Goal: Complete application form

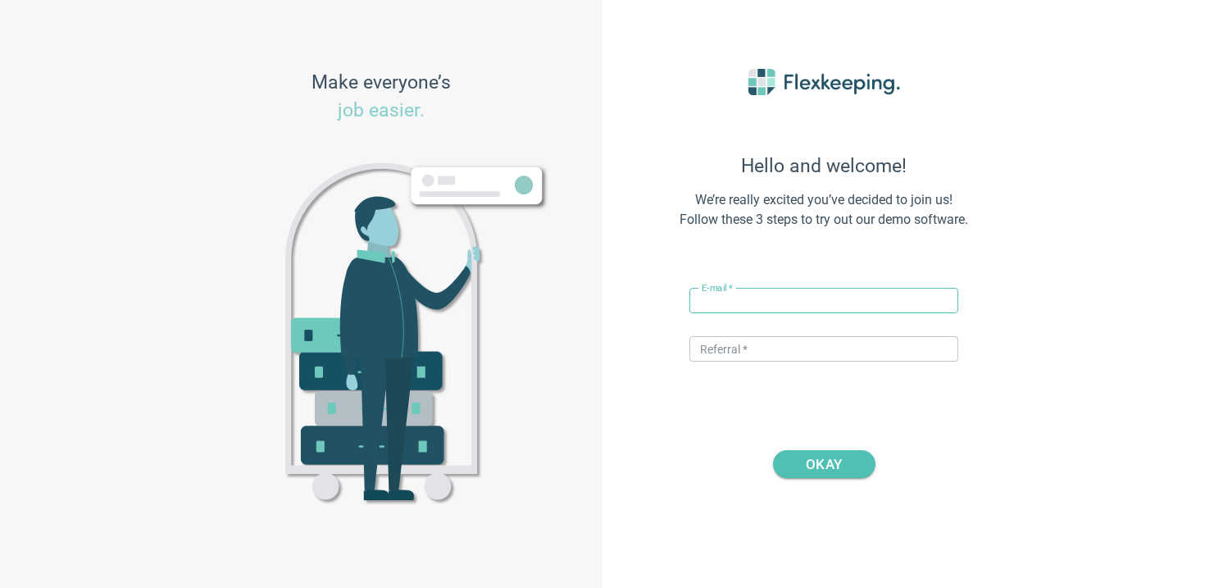
click at [788, 298] on input "text" at bounding box center [824, 300] width 269 height 25
drag, startPoint x: 761, startPoint y: 305, endPoint x: 725, endPoint y: 306, distance: 36.1
click at [725, 306] on input "vito+hotelve@flexkeeping.com" at bounding box center [824, 300] width 269 height 25
paste input "Belmont Residences - Opfikon"
click at [839, 302] on input "vito+ Belmont Residences - Opfikon@flexkeeping.com" at bounding box center [824, 300] width 269 height 25
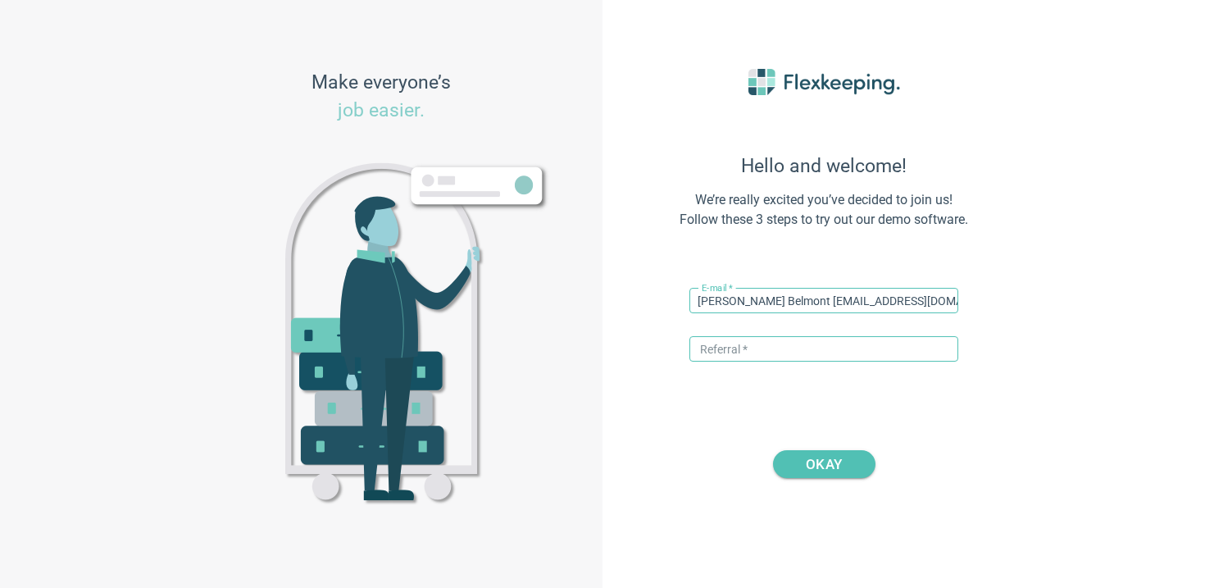
type input "vito+ Belmont ResidencesOpfikon@flexkeeping.com"
click at [807, 347] on input "text" at bounding box center [824, 348] width 269 height 25
type input "DIGITALMAGIC"
click at [772, 300] on input "vito+ Belmont ResidencesOpfikon@flexkeeping.com" at bounding box center [824, 300] width 269 height 25
click at [813, 463] on span "OKAY" at bounding box center [824, 464] width 36 height 28
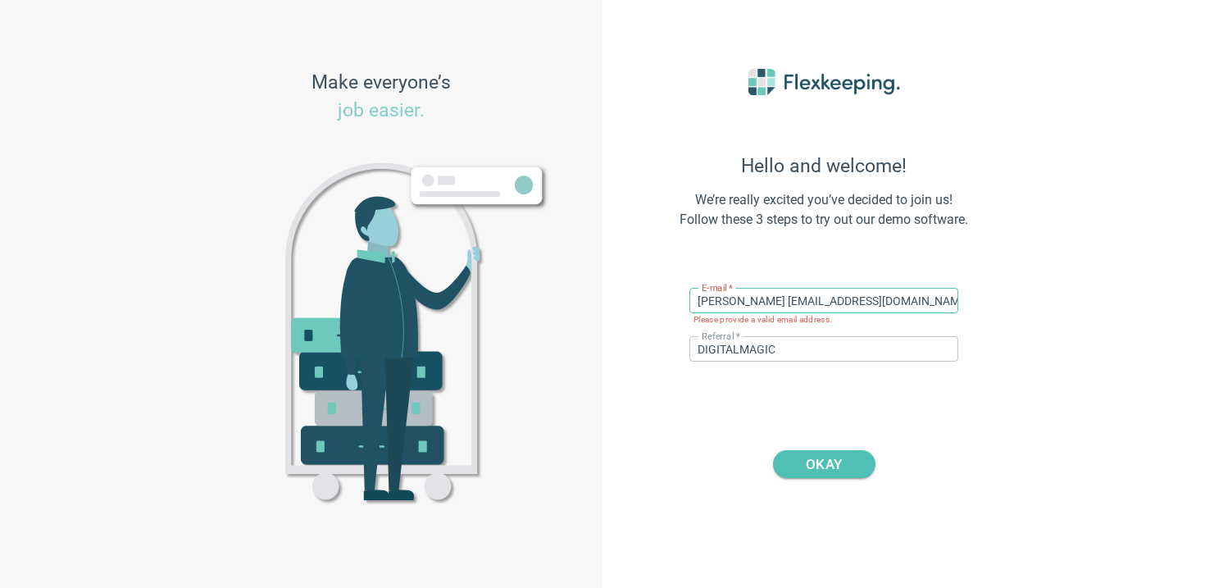
drag, startPoint x: 867, startPoint y: 300, endPoint x: 745, endPoint y: 305, distance: 121.5
click at [744, 305] on input "vito+ BelmontResidencesOpfikon@flexkeeping.com" at bounding box center [824, 300] width 269 height 25
click at [777, 304] on input "vito+ BelmontResidencesOpfikon@flexkeeping.com" at bounding box center [824, 300] width 269 height 25
click at [730, 299] on input "vito+ BelmontresidencesOpfikon@flexkeeping.com" at bounding box center [824, 300] width 269 height 25
click at [827, 300] on input "vito+ belmontresidencesOpfikon@flexkeeping.com" at bounding box center [824, 300] width 269 height 25
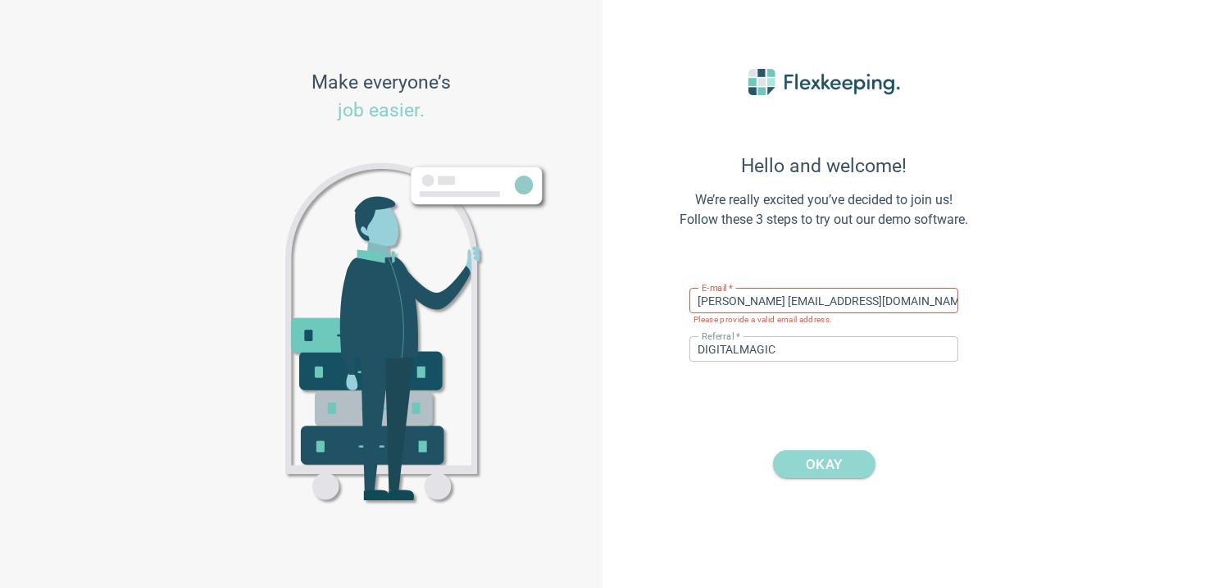
click at [828, 456] on span "OKAY" at bounding box center [824, 464] width 36 height 28
drag, startPoint x: 862, startPoint y: 304, endPoint x: 768, endPoint y: 307, distance: 93.5
click at [768, 307] on input "vito+ belmontresidencesopfikon@flexkeeping.com" at bounding box center [824, 300] width 269 height 25
click at [816, 467] on span "OKAY" at bounding box center [824, 464] width 36 height 28
click at [881, 392] on div "Hello and welcome! We’re really excited you’ve decided to join us! Follow these…" at bounding box center [824, 294] width 361 height 533
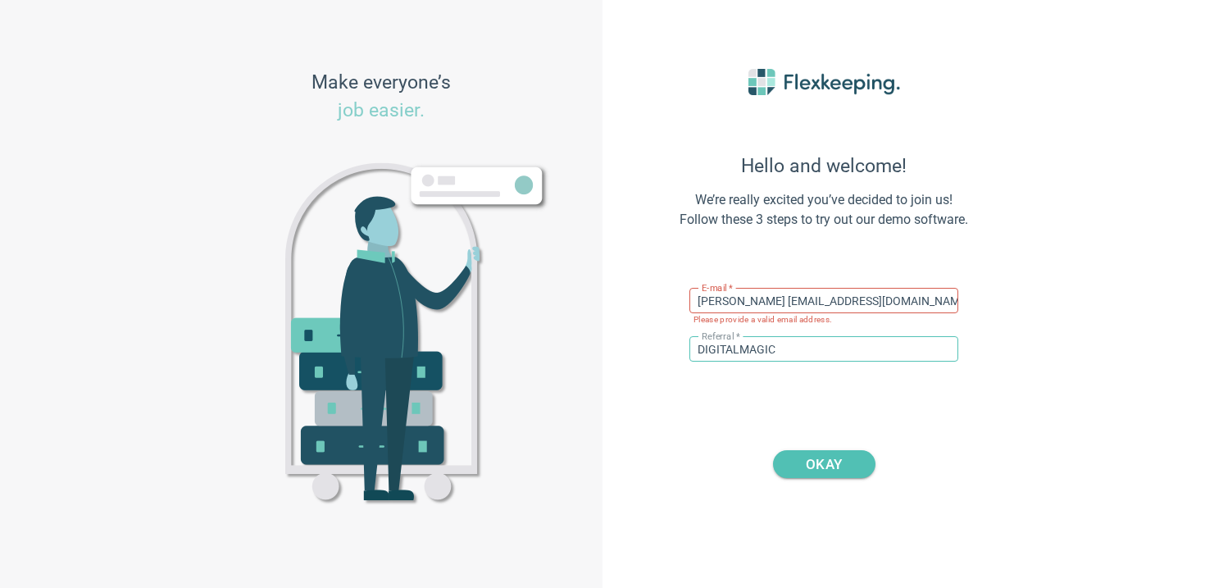
click at [855, 339] on input "DIGITALMAGIC" at bounding box center [824, 348] width 269 height 25
click at [719, 306] on input "vito+ belmontopfikon@flexkeeping.com" at bounding box center [824, 300] width 269 height 25
type input "[PERSON_NAME][EMAIL_ADDRESS][DOMAIN_NAME]"
click at [828, 464] on span "OKAY" at bounding box center [824, 464] width 36 height 28
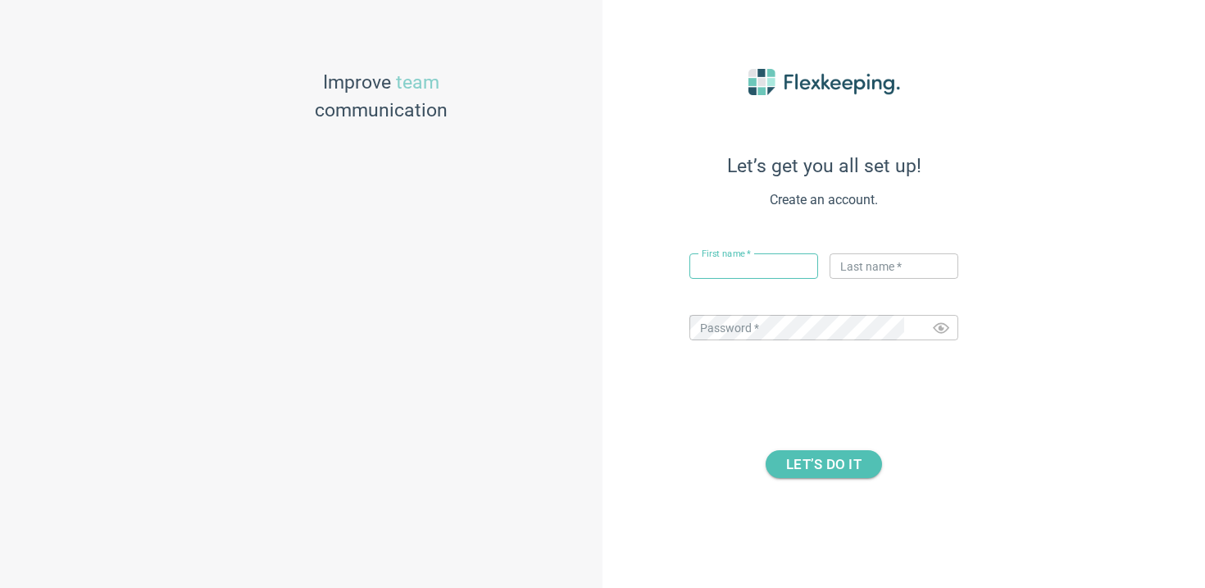
click at [760, 266] on input "text" at bounding box center [754, 265] width 129 height 25
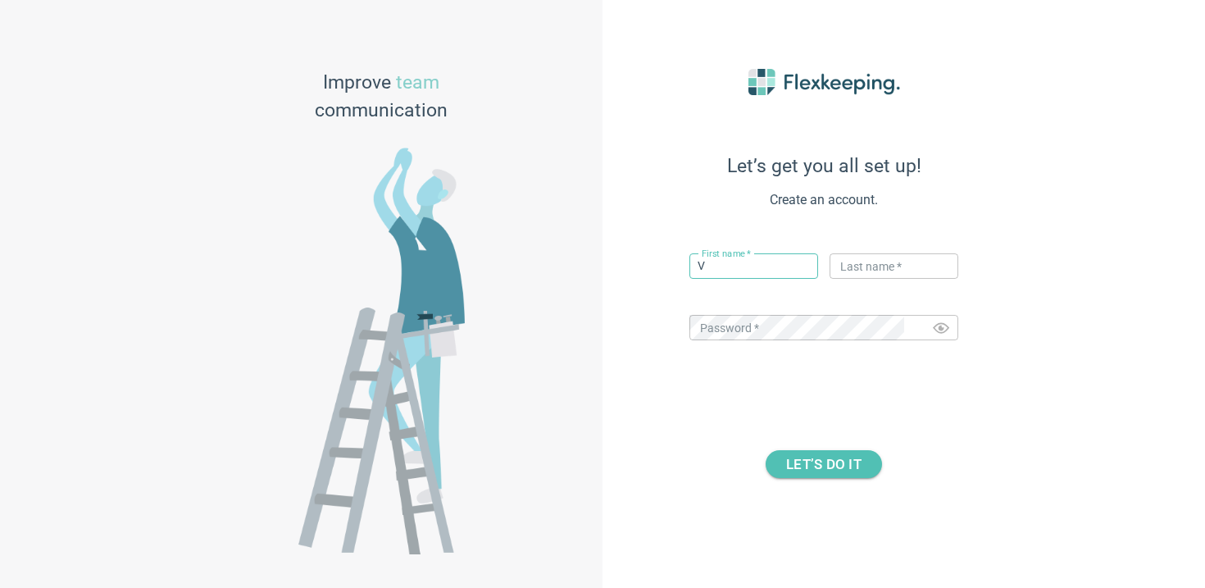
type input "[PERSON_NAME]"
click at [877, 267] on input "text" at bounding box center [894, 265] width 129 height 25
type input "Flex"
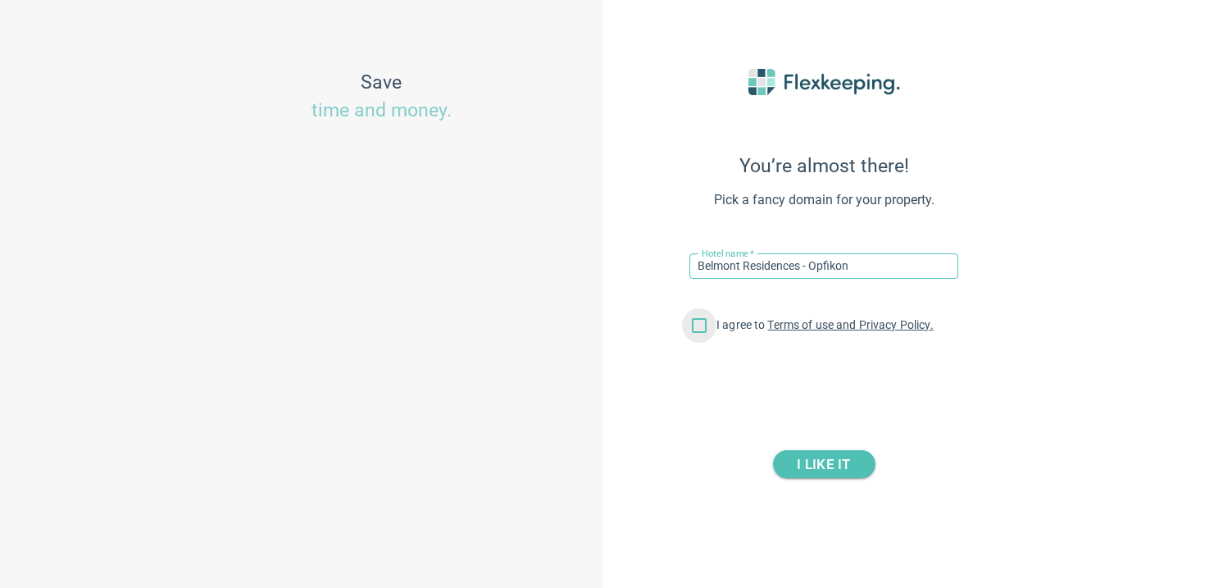
type input "Belmont Residences - Opfikon"
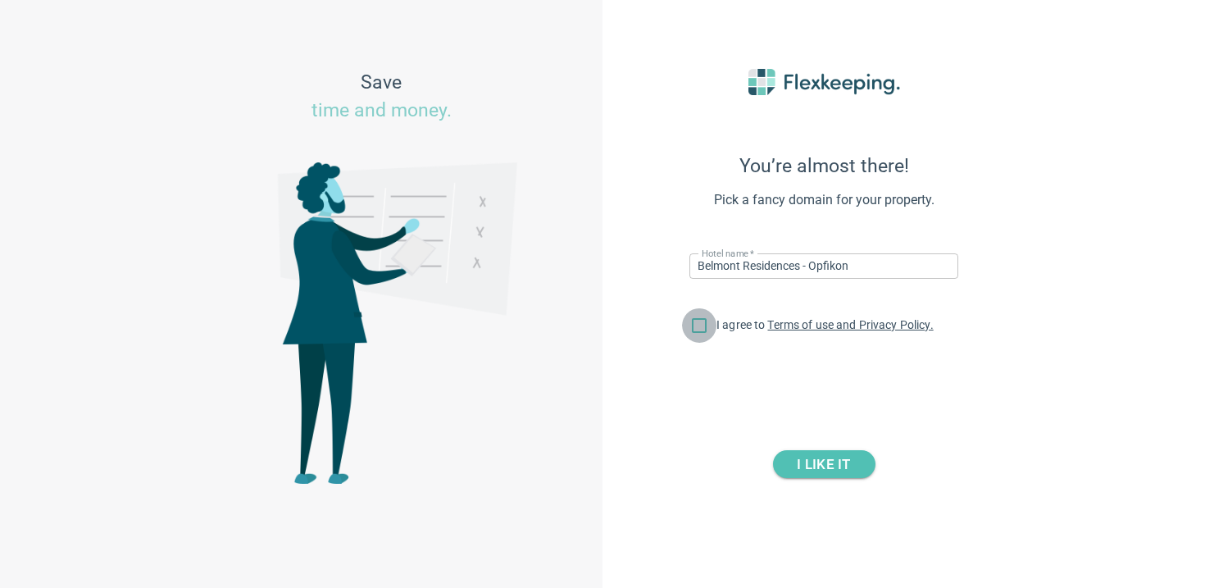
click at [701, 330] on input "I agree to Terms of use and Privacy Policy." at bounding box center [699, 329] width 34 height 34
checkbox input "true"
click at [805, 459] on span "I LIKE IT" at bounding box center [823, 464] width 53 height 28
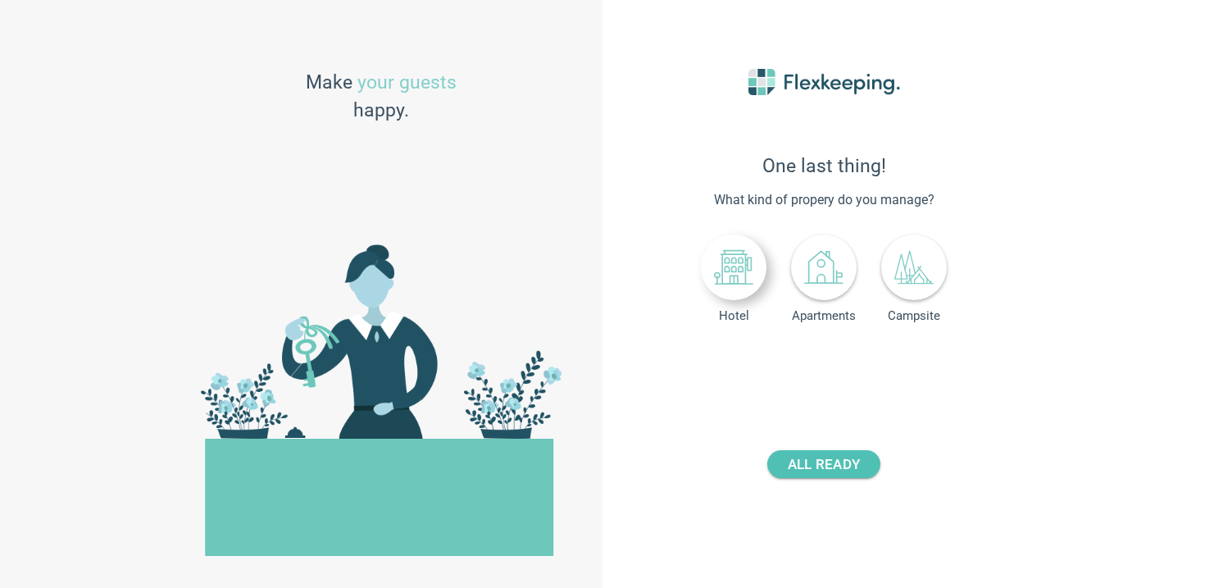
click at [757, 285] on div at bounding box center [734, 268] width 66 height 66
drag, startPoint x: 868, startPoint y: 367, endPoint x: 622, endPoint y: 343, distance: 248.0
click at [622, 343] on div "One last thing! What kind of propery do you manage? Hotel Apartments Campsite N…" at bounding box center [904, 294] width 603 height 588
type input "50"
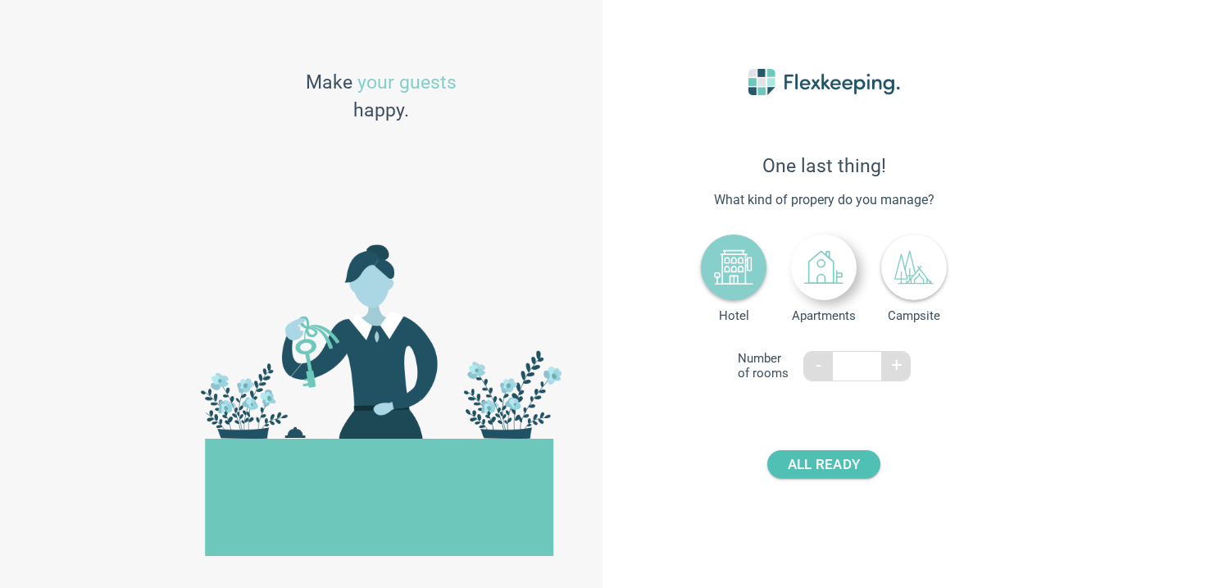
click at [838, 277] on icon at bounding box center [830, 267] width 25 height 31
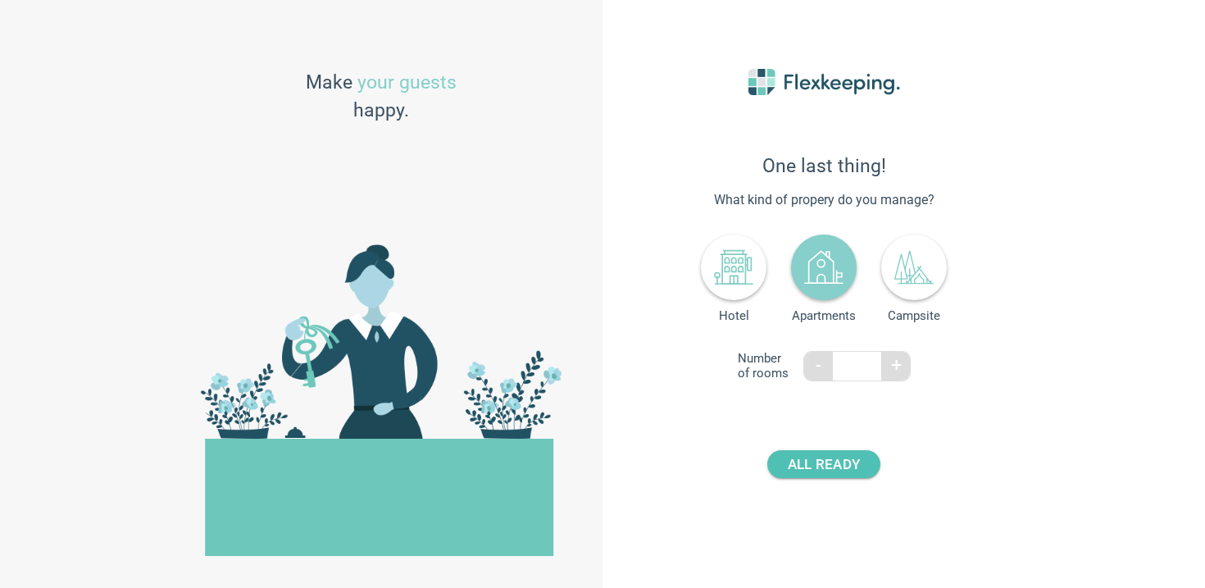
click at [854, 371] on input "number" at bounding box center [863, 365] width 61 height 25
type input "50"
click at [911, 401] on div "One last thing! What kind of propery do you manage? Hotel Apartments Campsite N…" at bounding box center [824, 294] width 361 height 533
click at [860, 467] on button "ALL READY" at bounding box center [823, 464] width 113 height 28
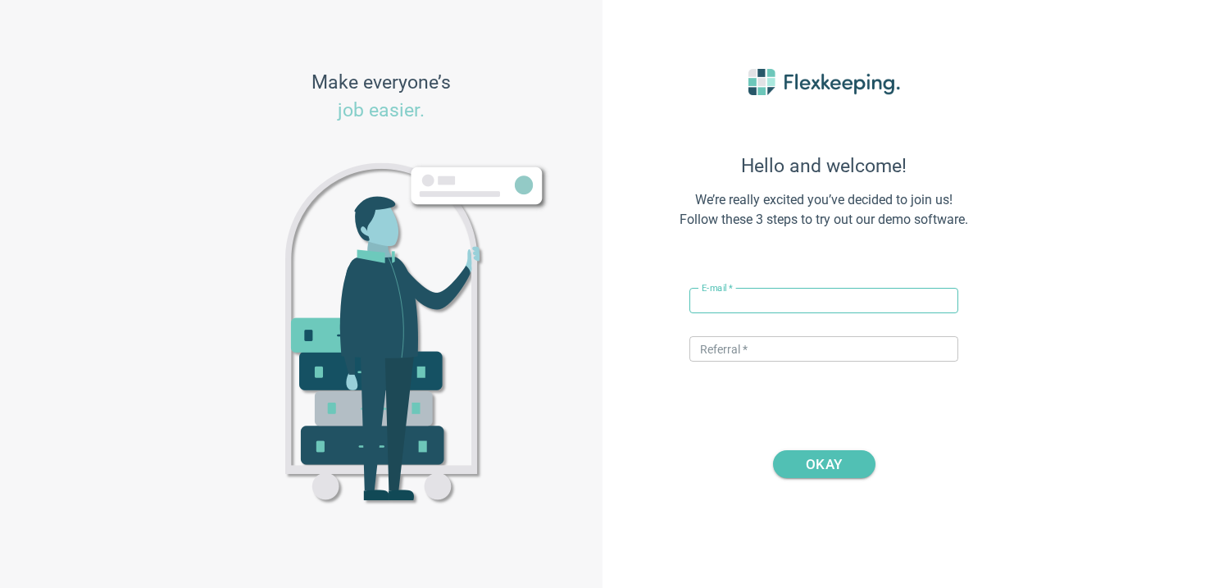
click at [790, 307] on input "text" at bounding box center [824, 300] width 269 height 25
type input "Belmont Residences - Opfikon"
drag, startPoint x: 876, startPoint y: 303, endPoint x: 380, endPoint y: 289, distance: 495.5
click at [380, 289] on div "Make everyone’s job easier. Hello and welcome! We’re really excited you’ve deci…" at bounding box center [602, 294] width 1205 height 588
drag, startPoint x: 763, startPoint y: 300, endPoint x: 724, endPoint y: 302, distance: 38.6
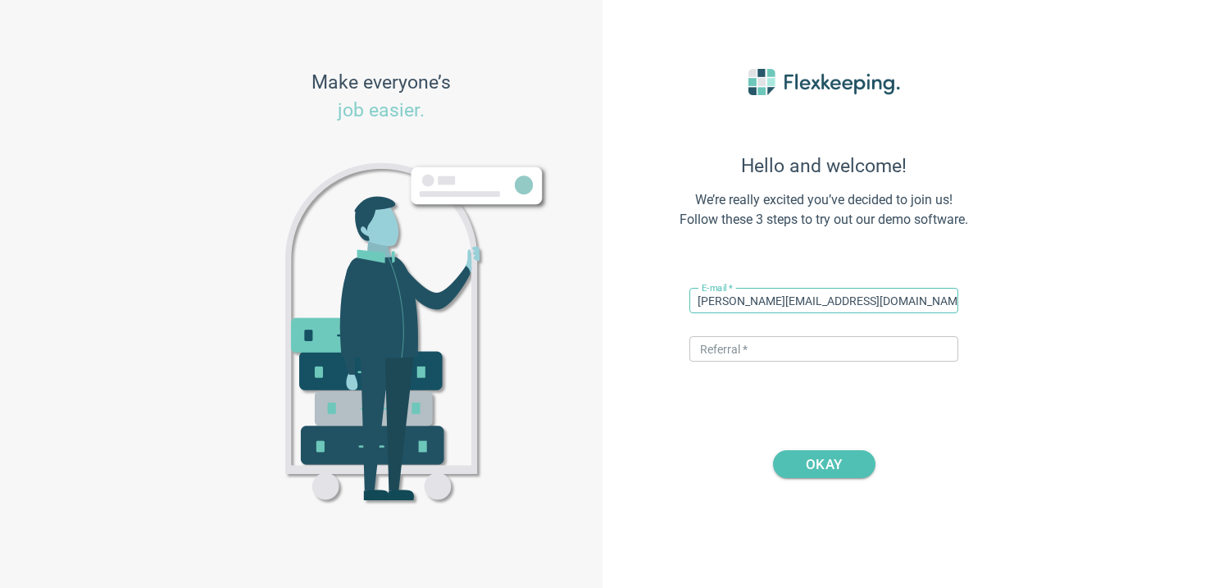
click at [724, 302] on input "vito+hotelve@flexkeeping.com" at bounding box center [824, 300] width 269 height 25
type input "[PERSON_NAME][EMAIL_ADDRESS][DOMAIN_NAME]"
click at [717, 326] on div "E-mail   * vito+belmonthorgen@flexkeeping.com ​ Referral   * ​" at bounding box center [824, 303] width 269 height 45
click at [717, 343] on input "text" at bounding box center [824, 348] width 269 height 25
type input "DIGITALMAGIC"
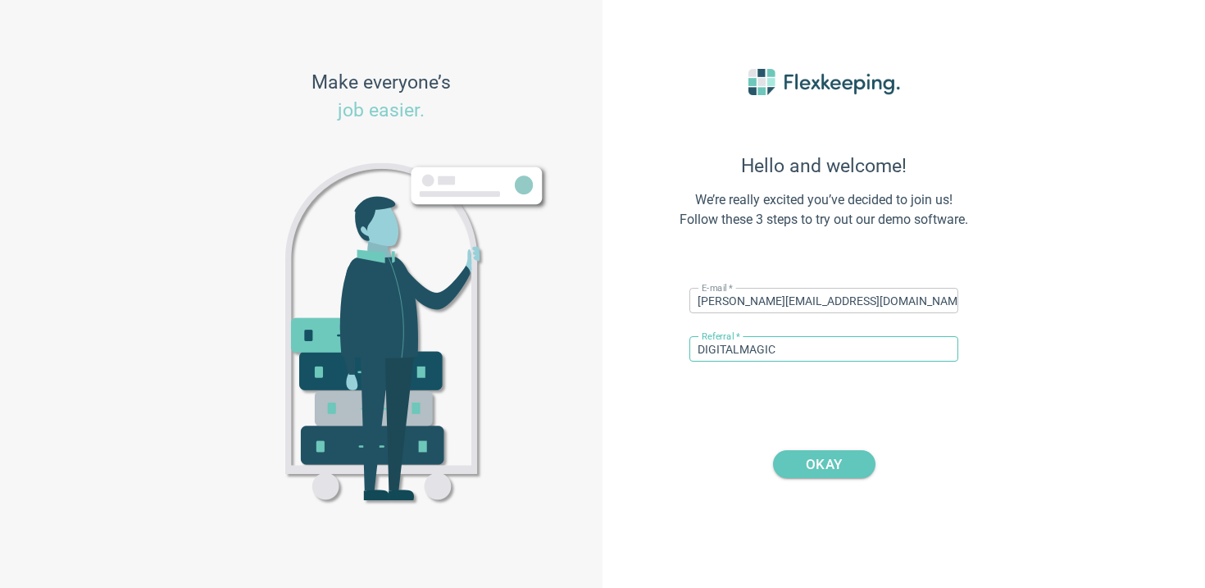
click at [813, 463] on span "OKAY" at bounding box center [824, 464] width 36 height 28
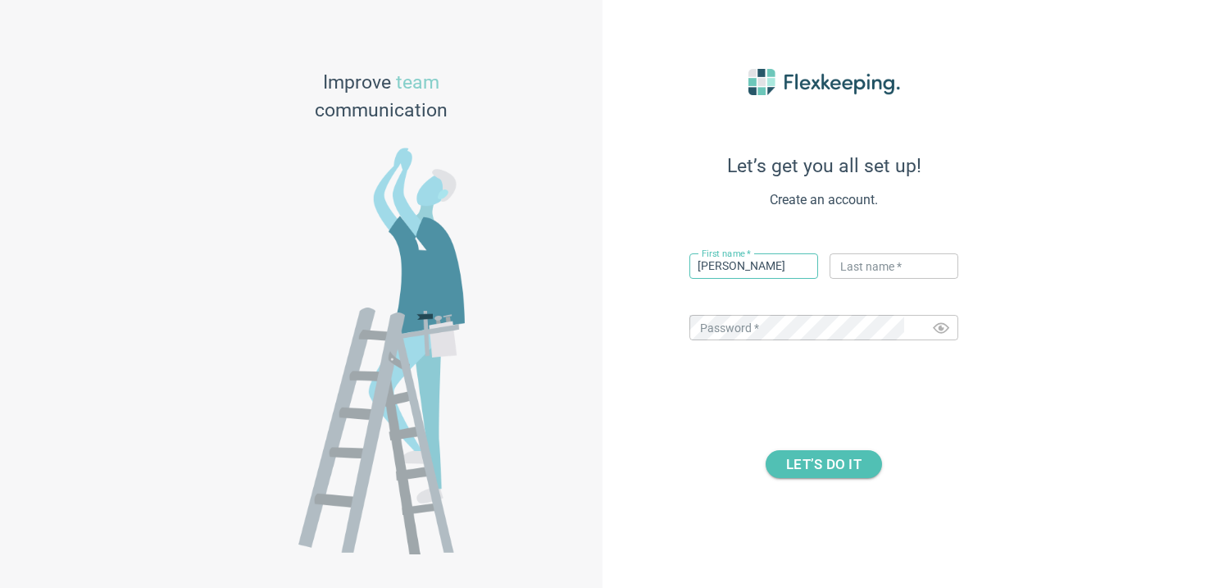
type input "[PERSON_NAME]"
type input "Flex"
click at [821, 470] on span "LET’S DO IT" at bounding box center [823, 464] width 75 height 28
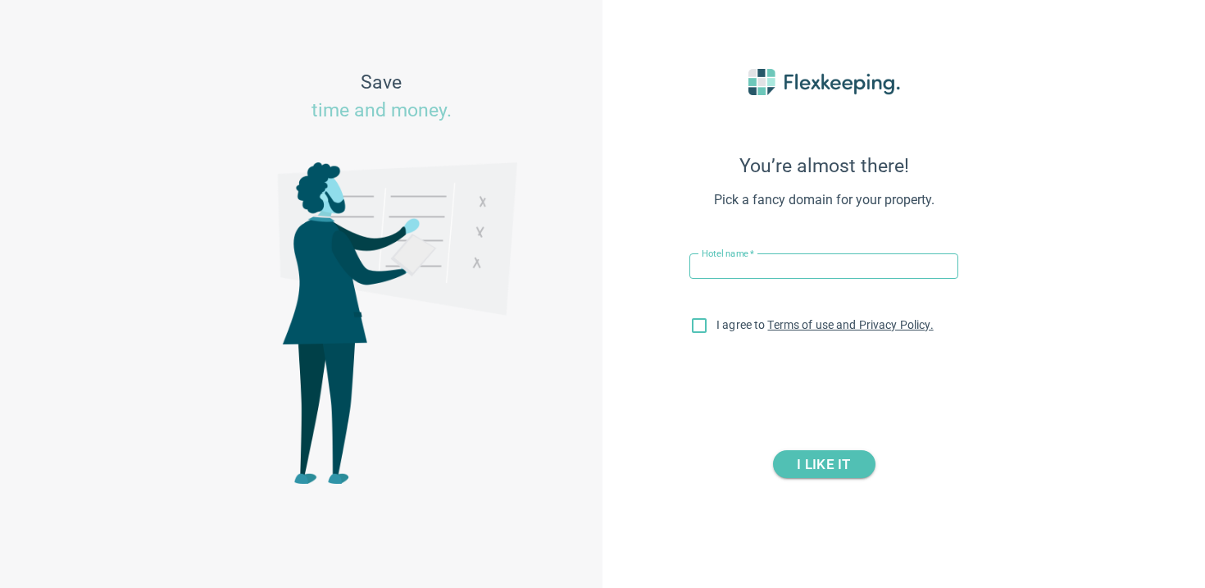
click at [782, 267] on input "text" at bounding box center [824, 265] width 269 height 25
drag, startPoint x: 863, startPoint y: 269, endPoint x: 811, endPoint y: 268, distance: 51.7
click at [811, 268] on input "Belmont Residences - Opfikon" at bounding box center [824, 265] width 269 height 25
type input "Belmont Residences - Horgen"
click at [708, 326] on input "I agree to Terms of use and Privacy Policy." at bounding box center [699, 329] width 34 height 34
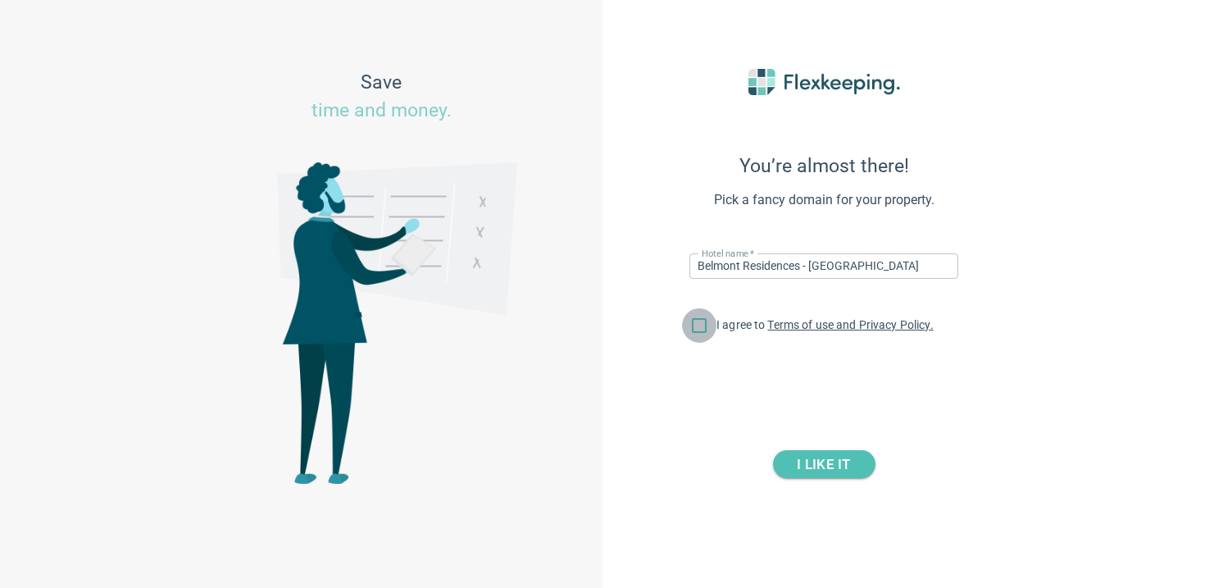
checkbox input "true"
click at [834, 483] on div "You’re almost there! Pick a fancy domain for your property. Hotel name   * Belm…" at bounding box center [824, 294] width 361 height 533
click at [834, 470] on span "I LIKE IT" at bounding box center [823, 464] width 53 height 28
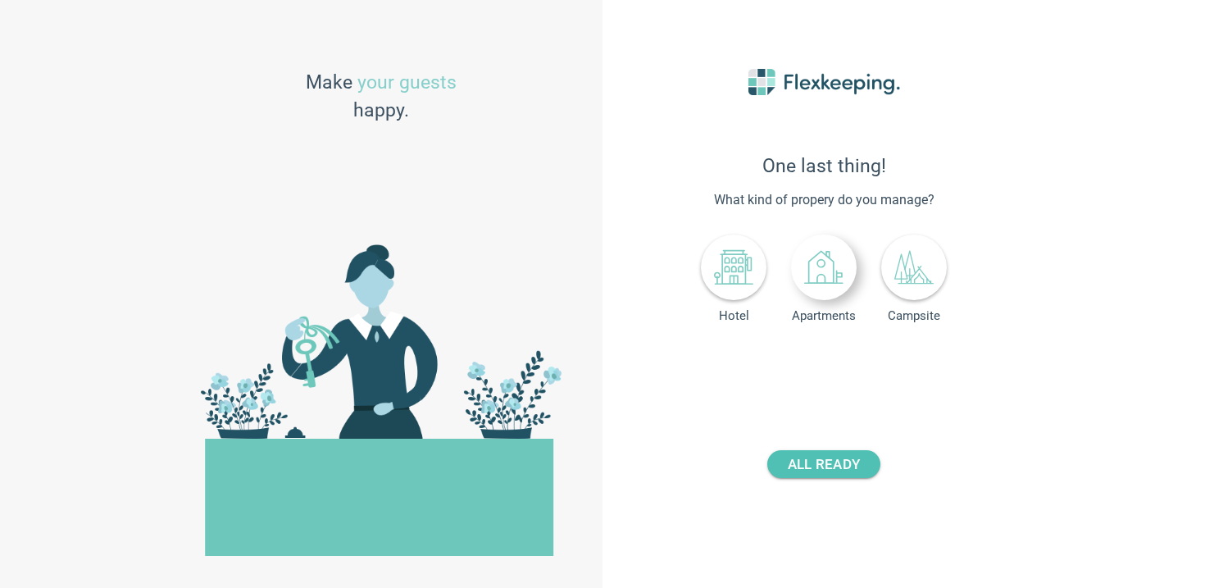
click at [825, 269] on icon at bounding box center [823, 267] width 39 height 39
drag, startPoint x: 874, startPoint y: 368, endPoint x: 849, endPoint y: 375, distance: 26.3
click at [849, 375] on input "number" at bounding box center [863, 365] width 61 height 25
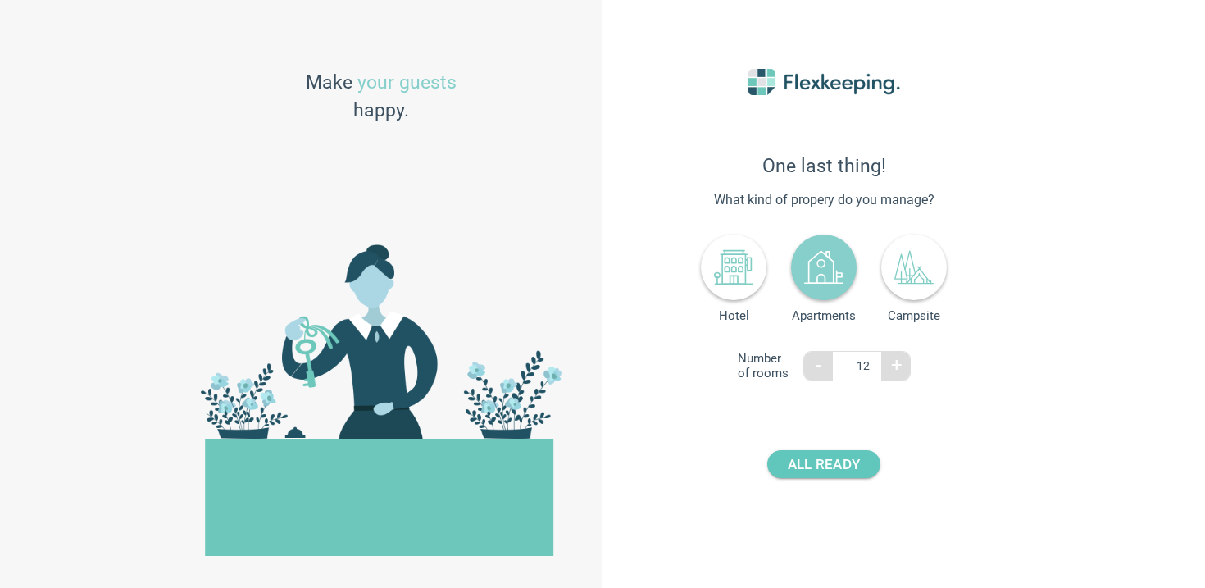
type input "12"
click at [836, 467] on span "ALL READY" at bounding box center [824, 464] width 72 height 28
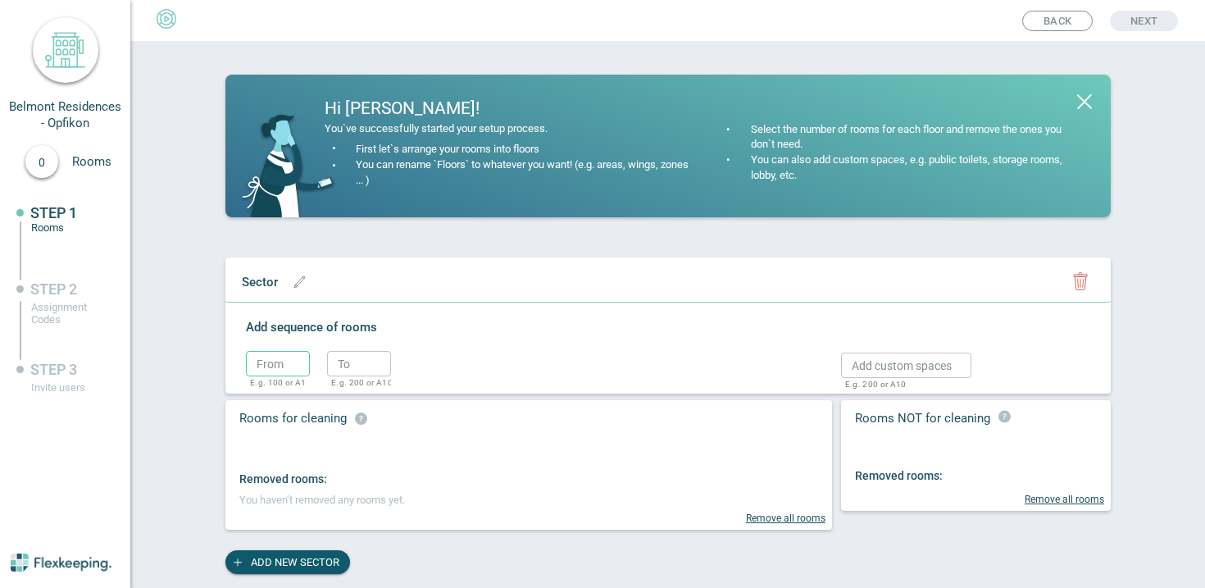
click at [285, 370] on input "text" at bounding box center [278, 363] width 64 height 25
type input "1"
click at [380, 368] on input "text" at bounding box center [359, 363] width 64 height 25
type input "2"
click at [415, 365] on circle "button" at bounding box center [416, 367] width 25 height 25
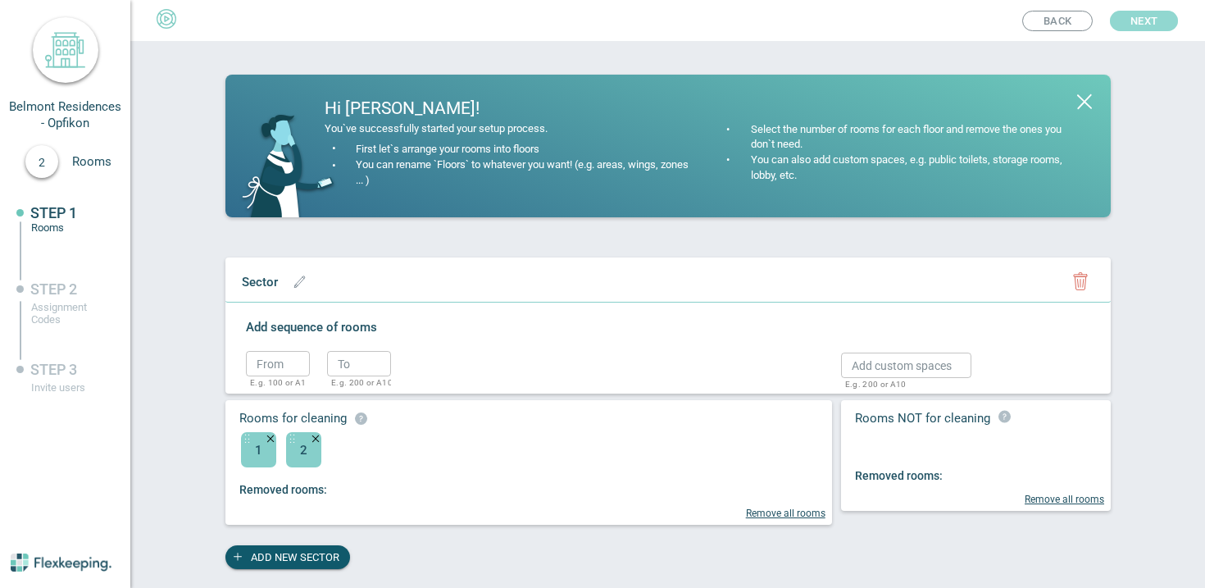
click at [1139, 18] on span "Next" at bounding box center [1144, 21] width 27 height 20
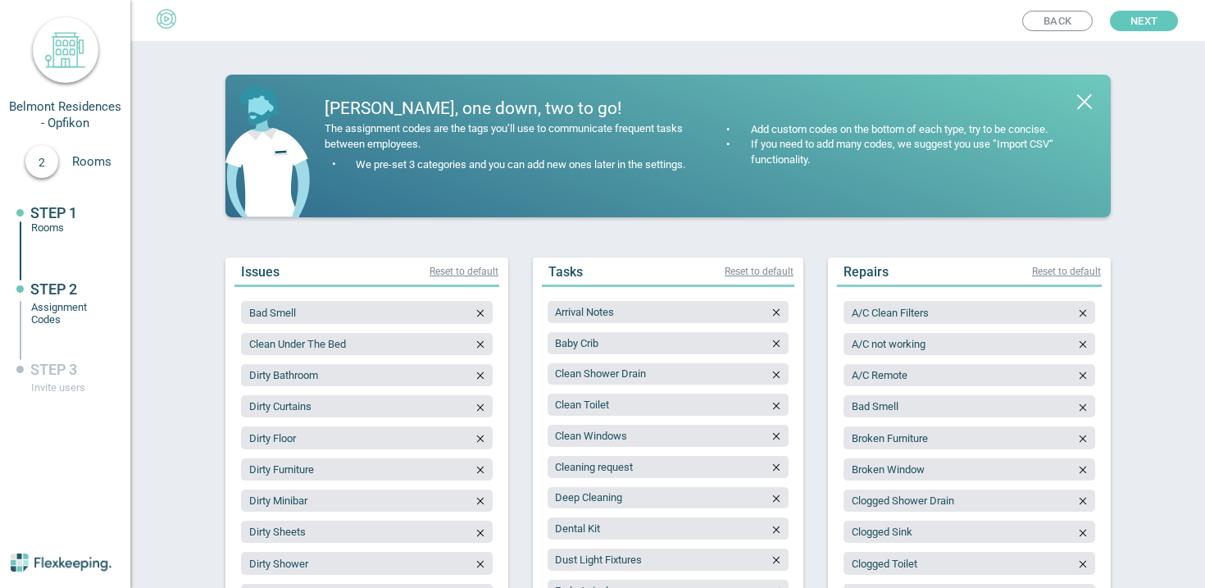
click at [1149, 20] on span "Next" at bounding box center [1144, 21] width 27 height 20
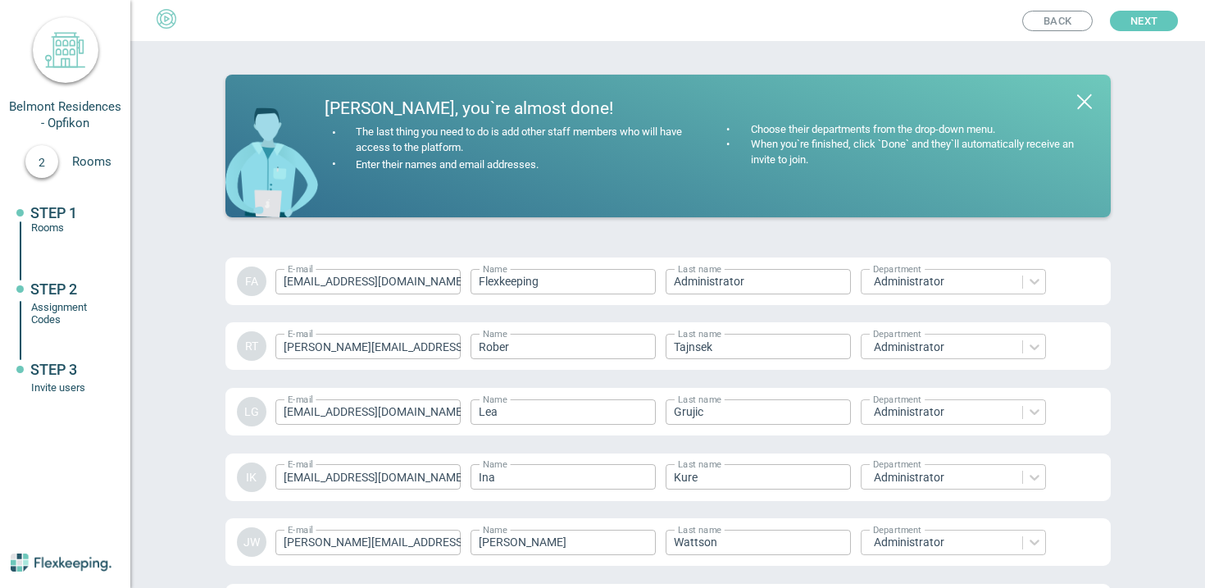
scroll to position [2375, 0]
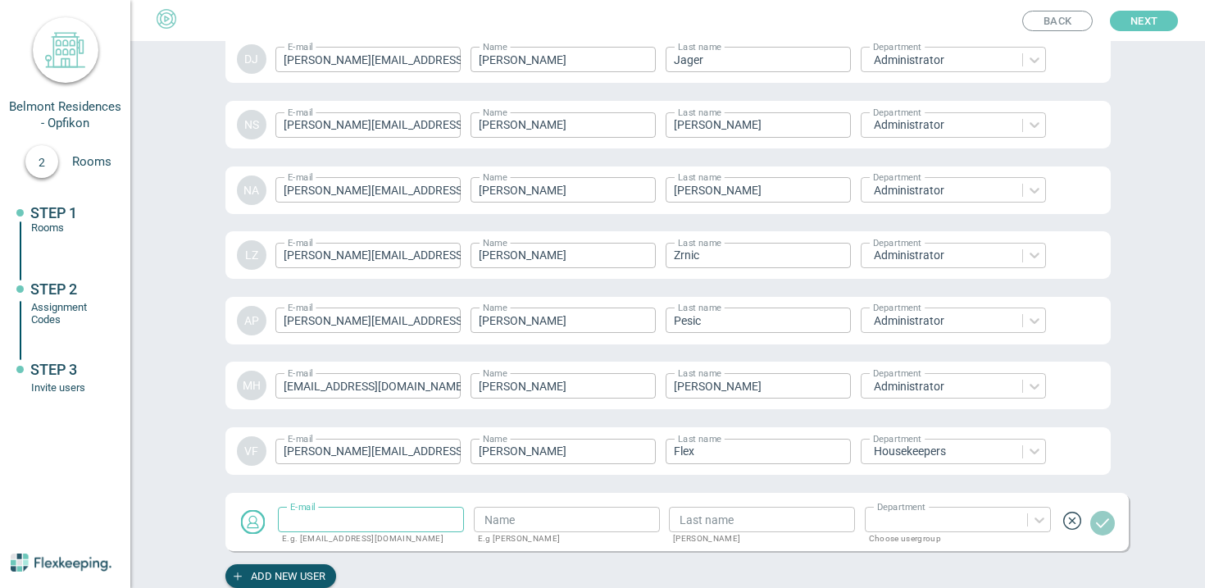
click at [1133, 15] on span "Next" at bounding box center [1144, 21] width 27 height 20
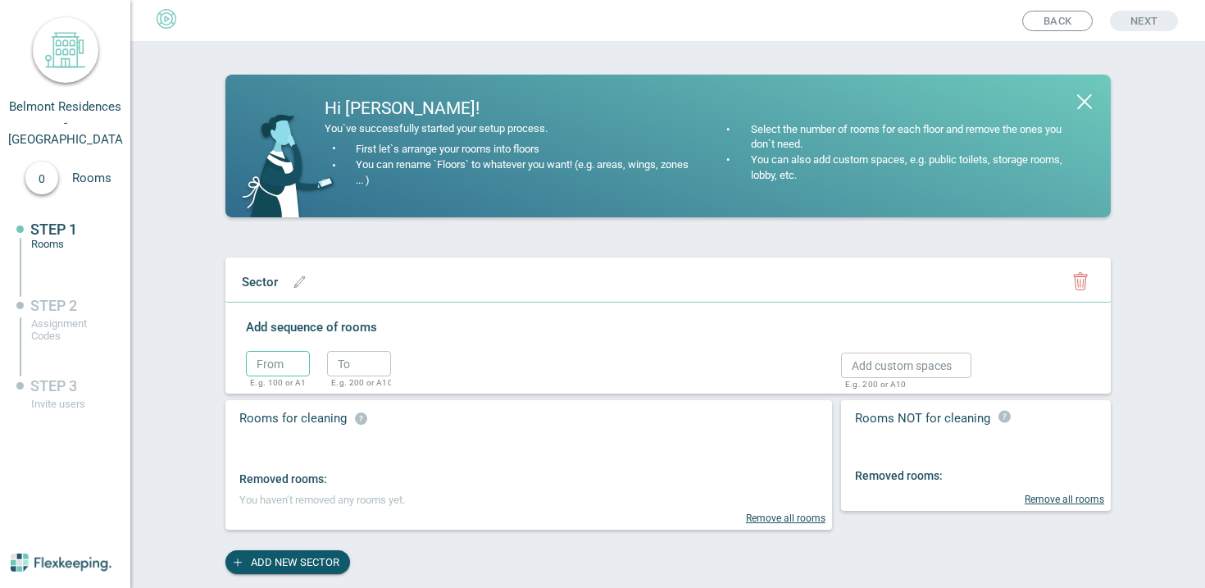
click at [295, 367] on input "text" at bounding box center [278, 363] width 64 height 25
type input "1"
click at [350, 367] on input "text" at bounding box center [359, 363] width 64 height 25
type input "2"
click at [422, 359] on circle "button" at bounding box center [416, 367] width 25 height 25
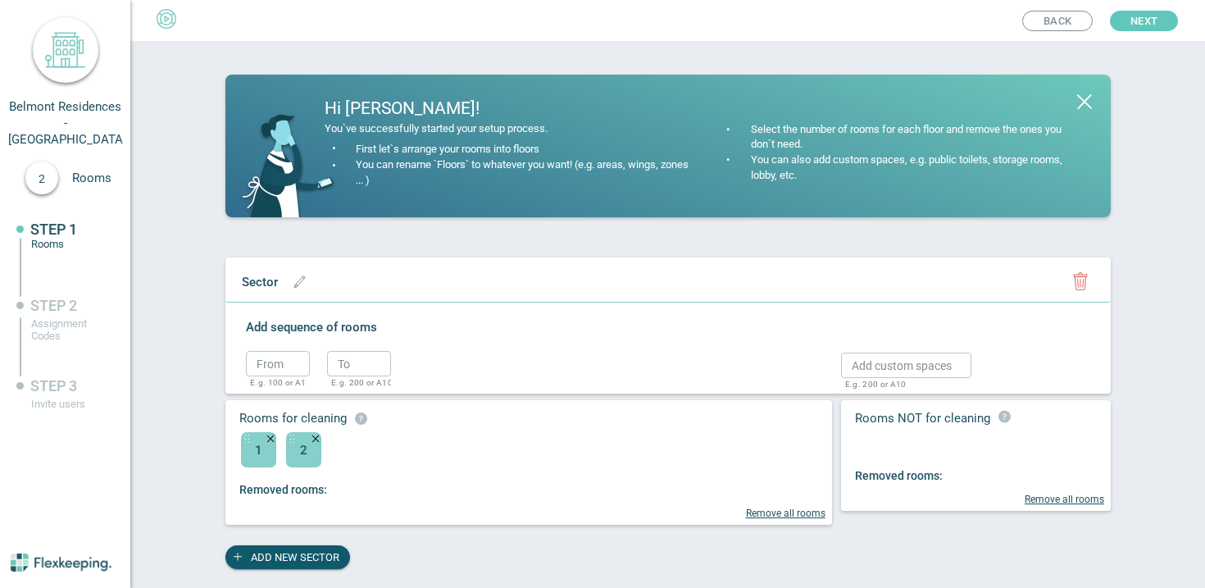
click at [1132, 29] on span "Next" at bounding box center [1144, 21] width 27 height 20
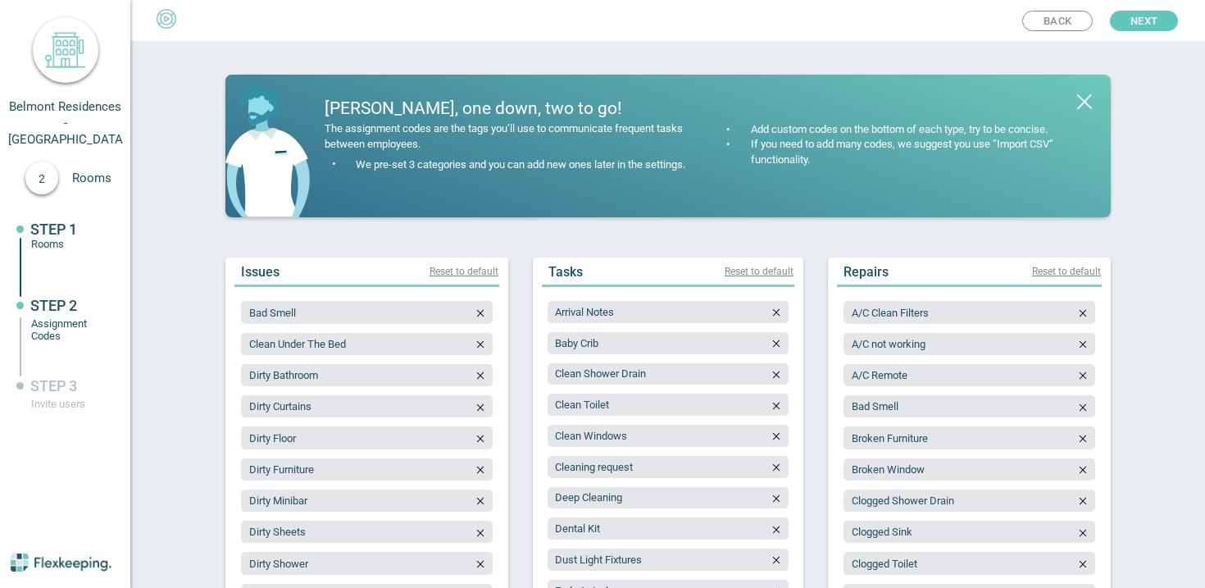
click at [1132, 29] on span "Next" at bounding box center [1144, 21] width 27 height 20
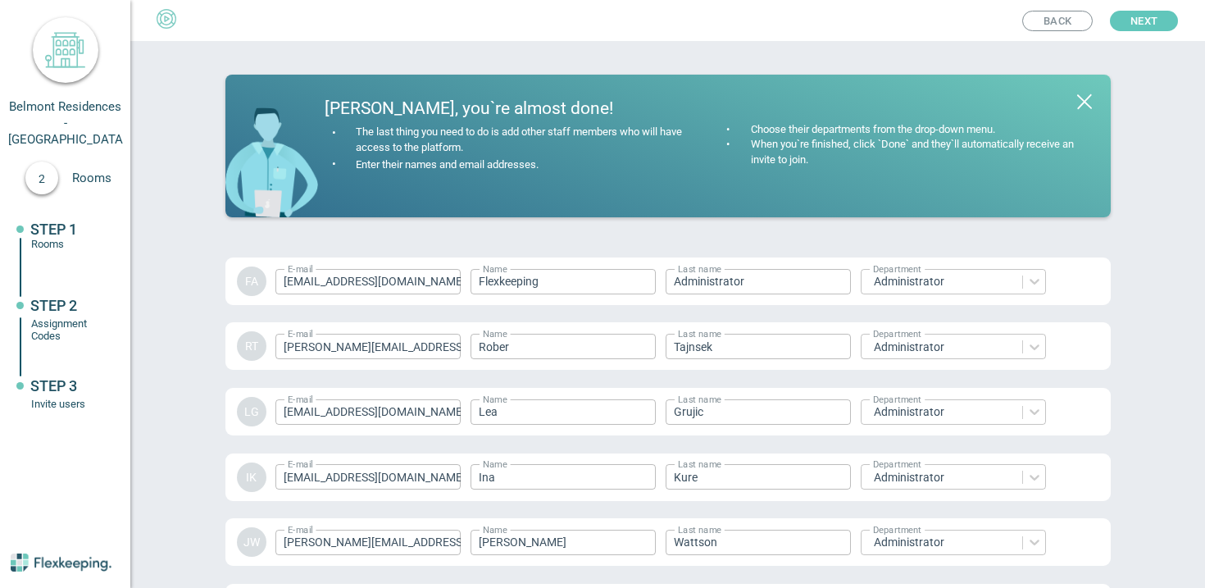
scroll to position [2375, 0]
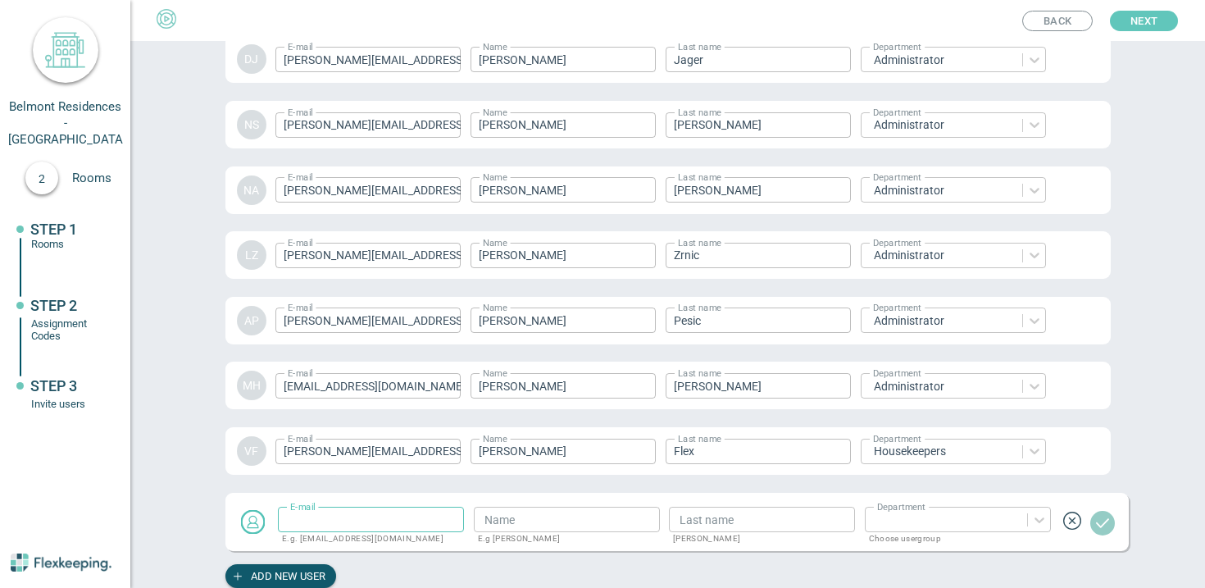
click at [1132, 29] on span "Next" at bounding box center [1144, 21] width 27 height 20
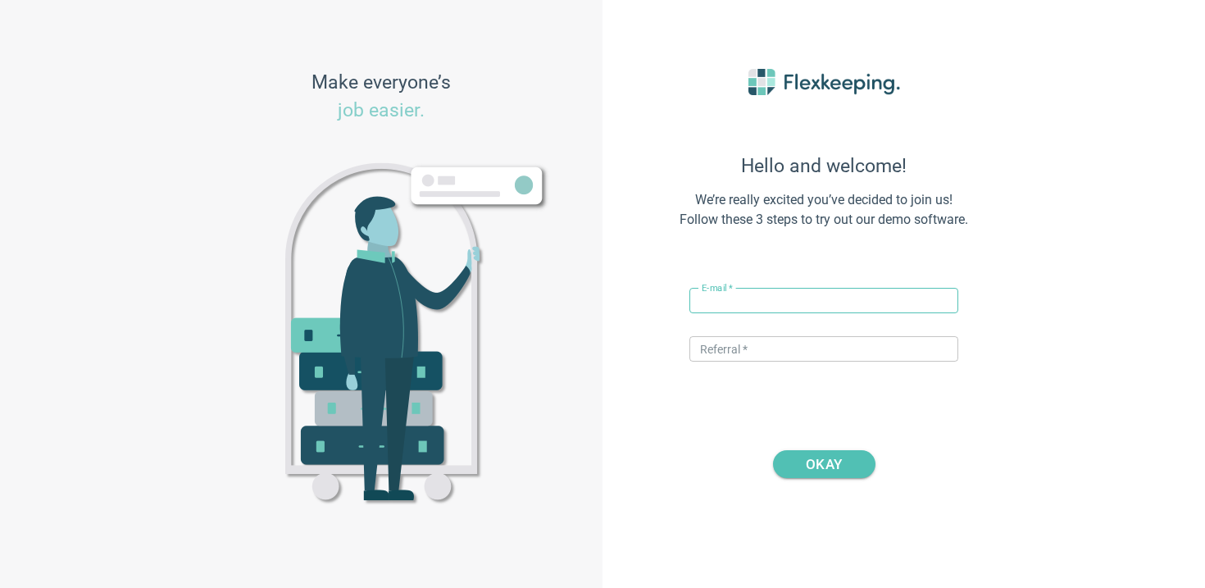
click at [773, 298] on input "text" at bounding box center [824, 300] width 269 height 25
type input "vito+hotelserwir@flexkeeping.com"
type input "DIGITALMAGIC"
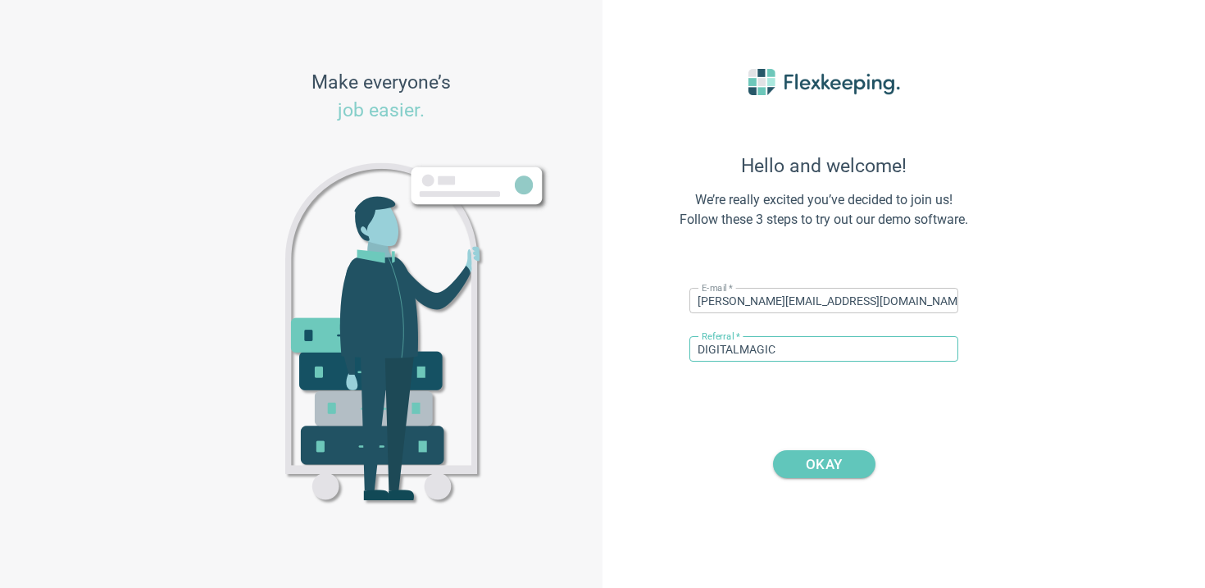
click at [806, 465] on span "OKAY" at bounding box center [824, 464] width 36 height 28
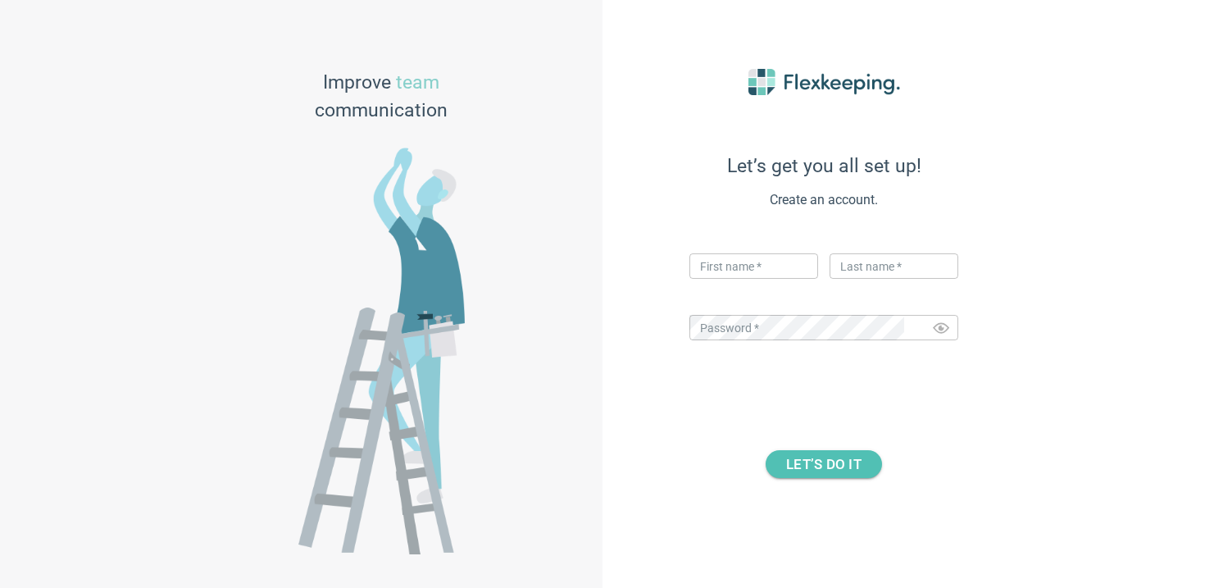
click at [774, 286] on div "First name   * ​" at bounding box center [754, 274] width 129 height 42
click at [774, 285] on div "First name   * ​" at bounding box center [754, 274] width 129 height 42
click at [781, 267] on input "text" at bounding box center [754, 265] width 129 height 25
click at [871, 275] on input "text" at bounding box center [894, 265] width 129 height 25
click at [757, 260] on input "v" at bounding box center [754, 265] width 129 height 25
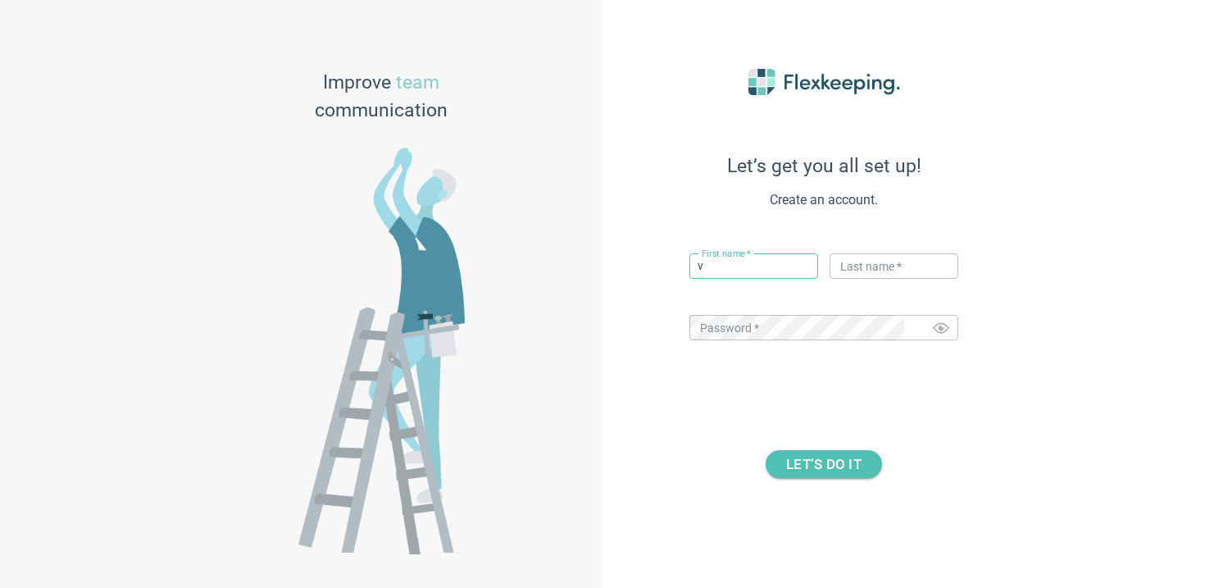
type input "[PERSON_NAME]"
click at [877, 262] on input "text" at bounding box center [894, 265] width 129 height 25
type input "Flex"
click at [827, 438] on div "LET’S DO IT" at bounding box center [824, 449] width 361 height 57
click at [827, 450] on span "LET’S DO IT" at bounding box center [823, 464] width 75 height 28
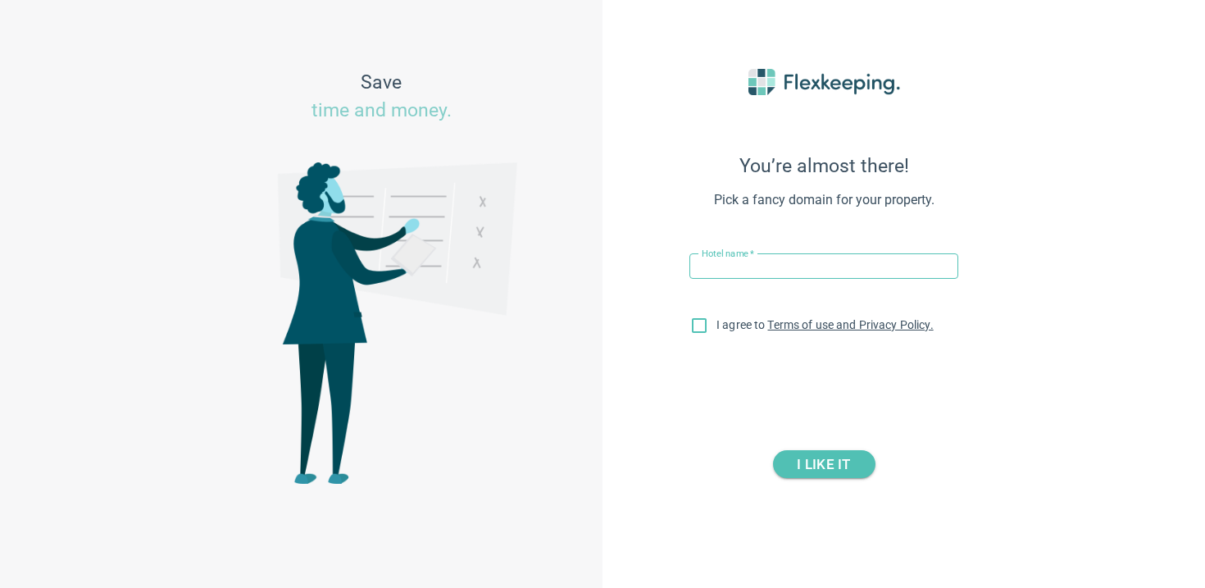
click at [758, 260] on input "text" at bounding box center [824, 265] width 269 height 25
type input "Hotel Serwir"
click at [699, 325] on input "I agree to Terms of use and Privacy Policy." at bounding box center [699, 329] width 34 height 34
checkbox input "true"
click at [804, 463] on span "I LIKE IT" at bounding box center [823, 464] width 53 height 28
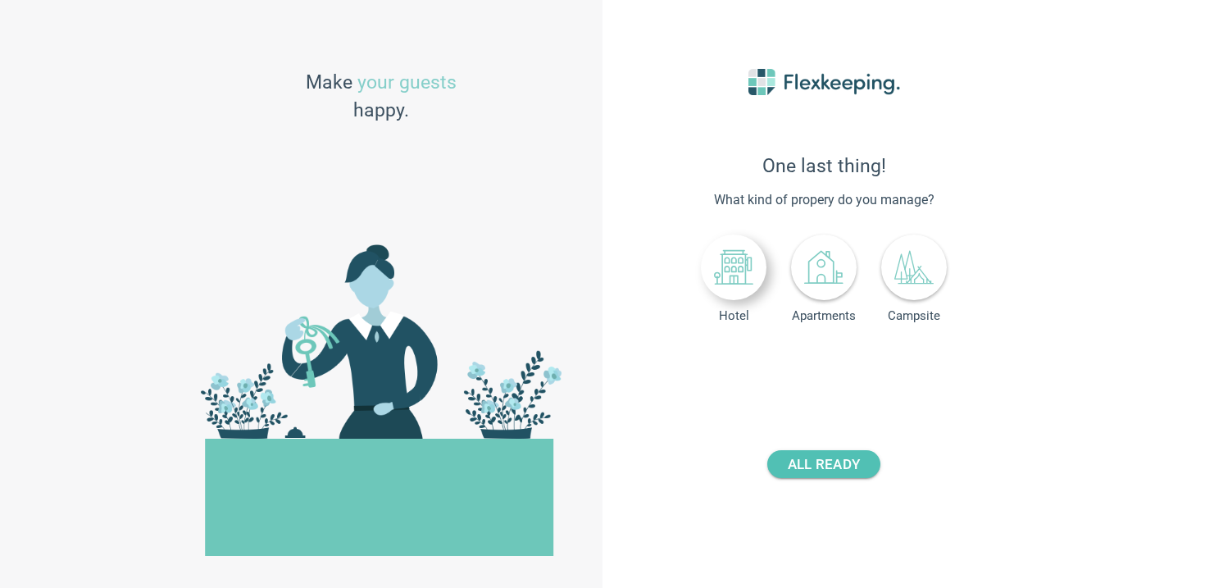
click at [744, 298] on div at bounding box center [734, 268] width 66 height 66
click at [863, 370] on input "number" at bounding box center [863, 365] width 61 height 25
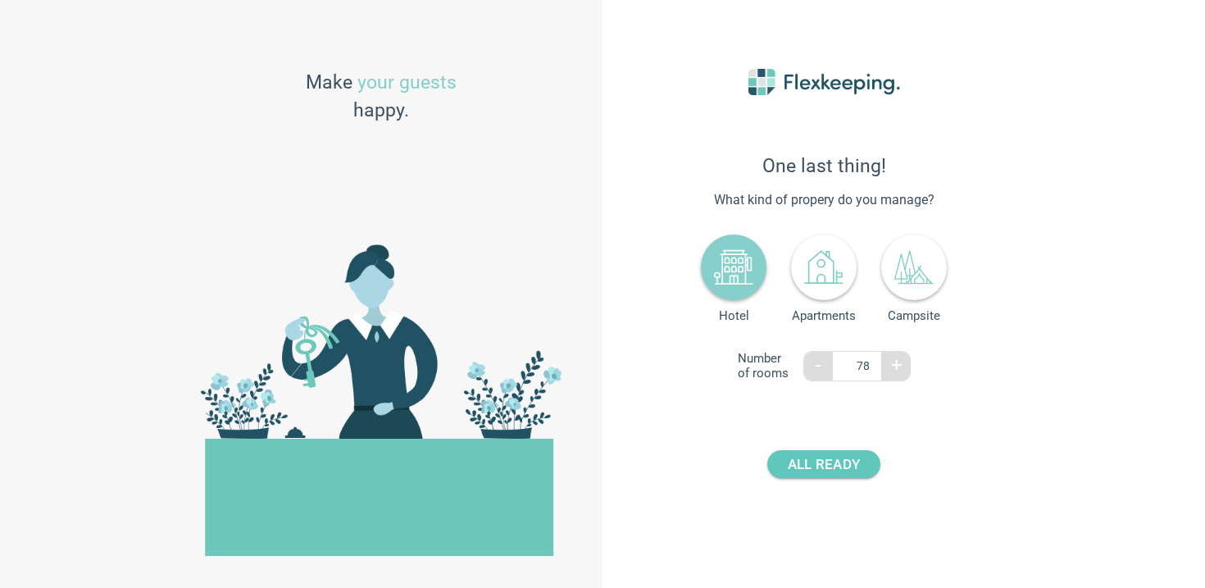
type input "78"
click at [849, 476] on span "ALL READY" at bounding box center [824, 464] width 72 height 28
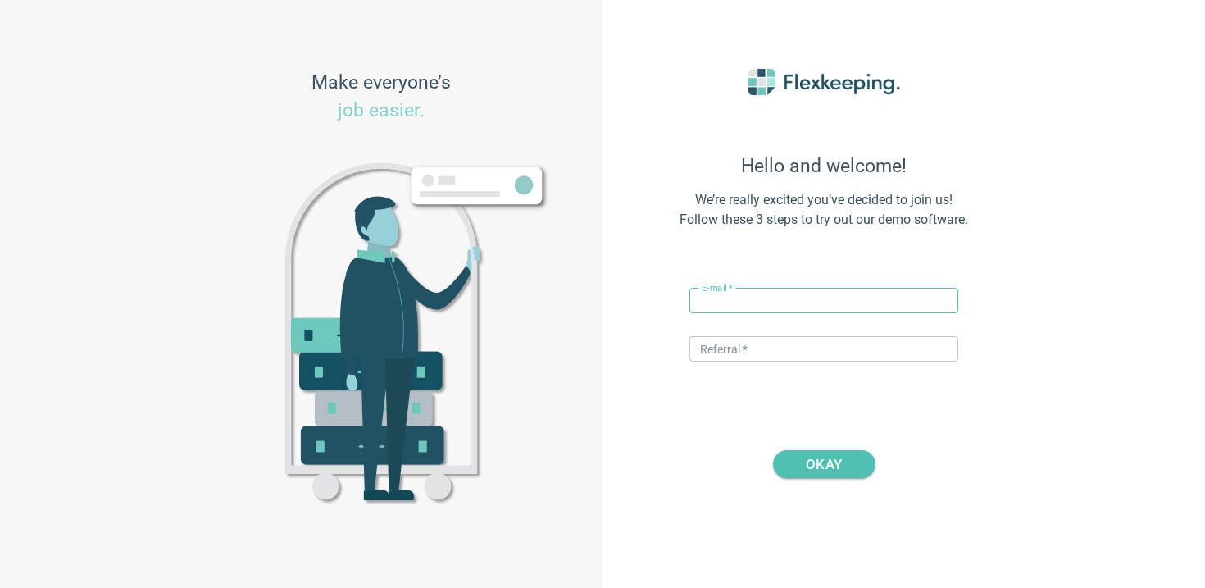
click at [778, 297] on input "text" at bounding box center [824, 300] width 269 height 25
type input "[PERSON_NAME][EMAIL_ADDRESS][DOMAIN_NAME]"
drag, startPoint x: 760, startPoint y: 299, endPoint x: 721, endPoint y: 300, distance: 39.4
click at [721, 300] on input "[PERSON_NAME][EMAIL_ADDRESS][DOMAIN_NAME]" at bounding box center [824, 300] width 269 height 25
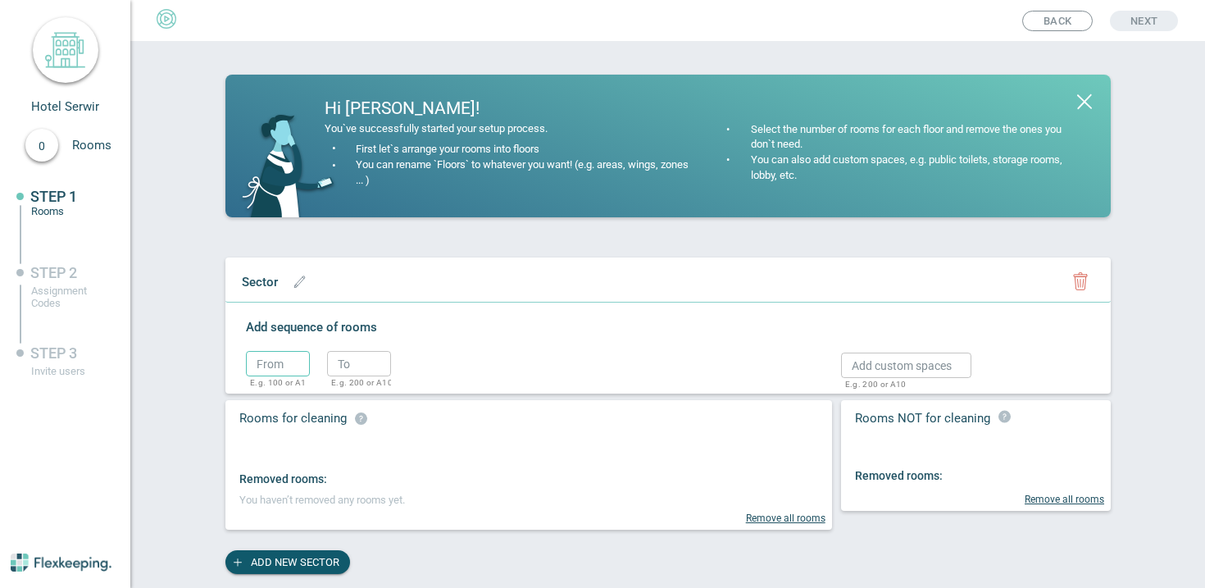
click at [298, 367] on input "text" at bounding box center [278, 363] width 64 height 25
type input "1"
click at [379, 359] on input "text" at bounding box center [359, 363] width 64 height 25
type input "2"
click at [408, 360] on circle "button" at bounding box center [416, 367] width 25 height 25
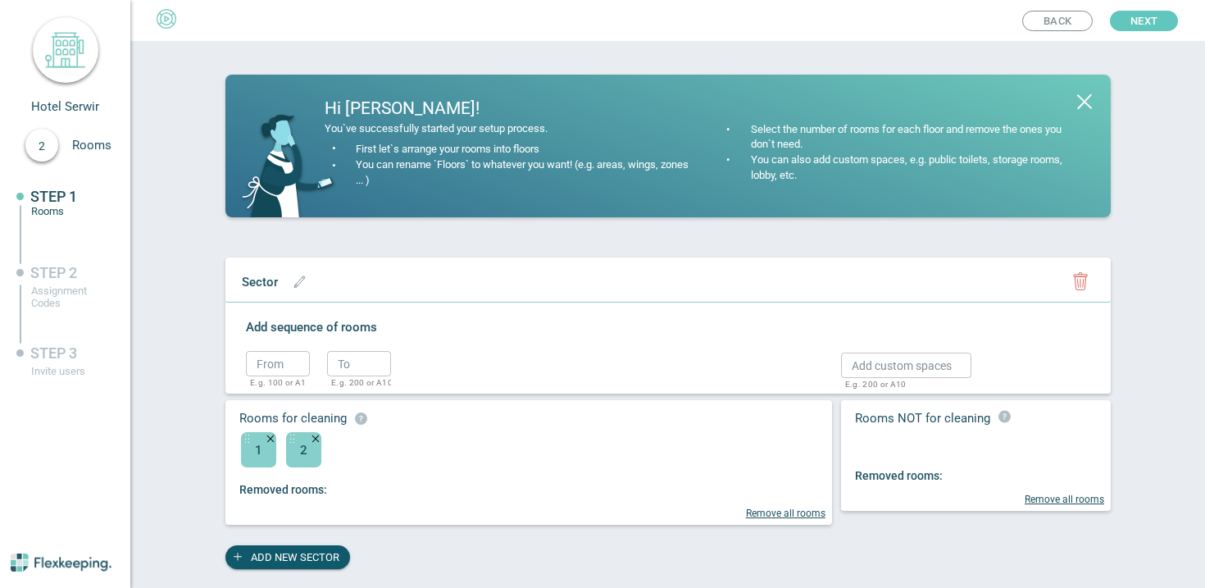
click at [1161, 20] on button "Next" at bounding box center [1144, 21] width 68 height 20
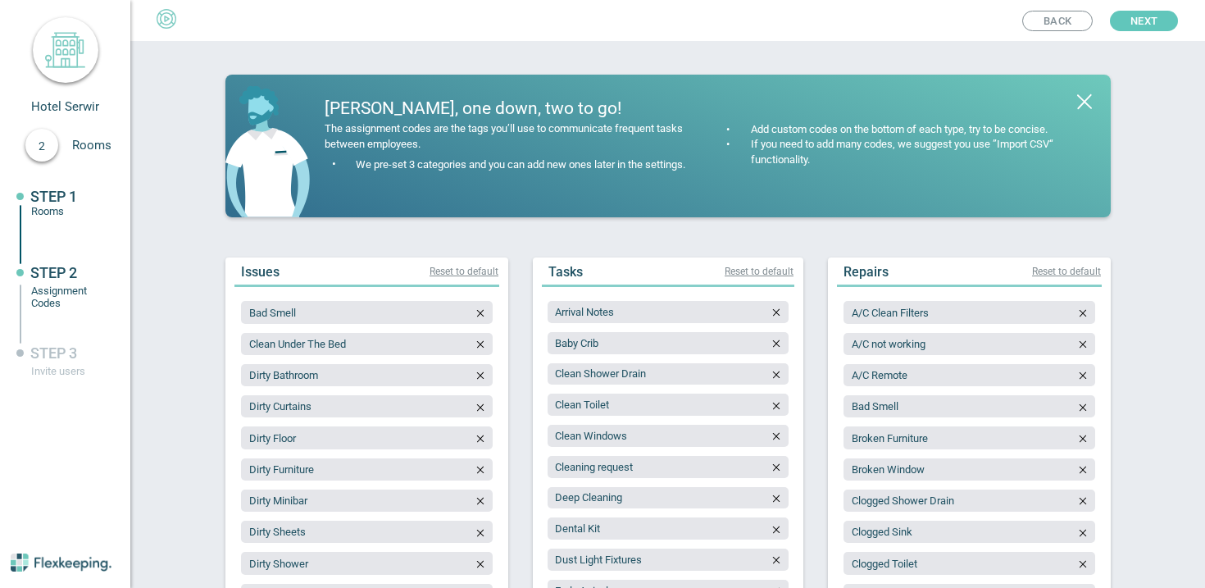
click at [1161, 20] on button "Next" at bounding box center [1144, 21] width 68 height 20
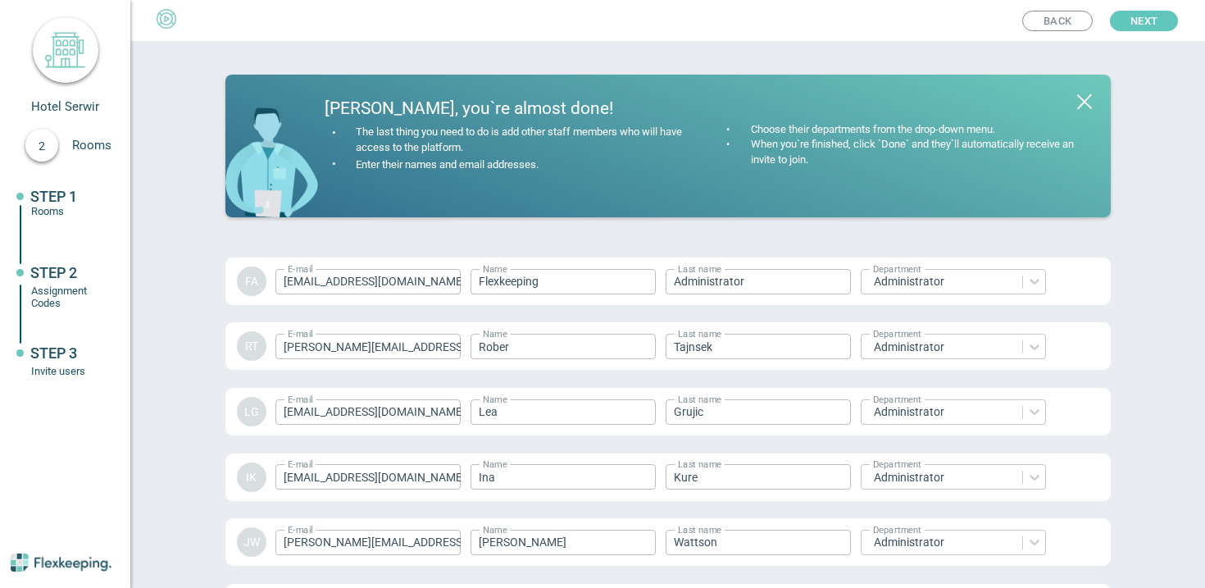
scroll to position [2375, 0]
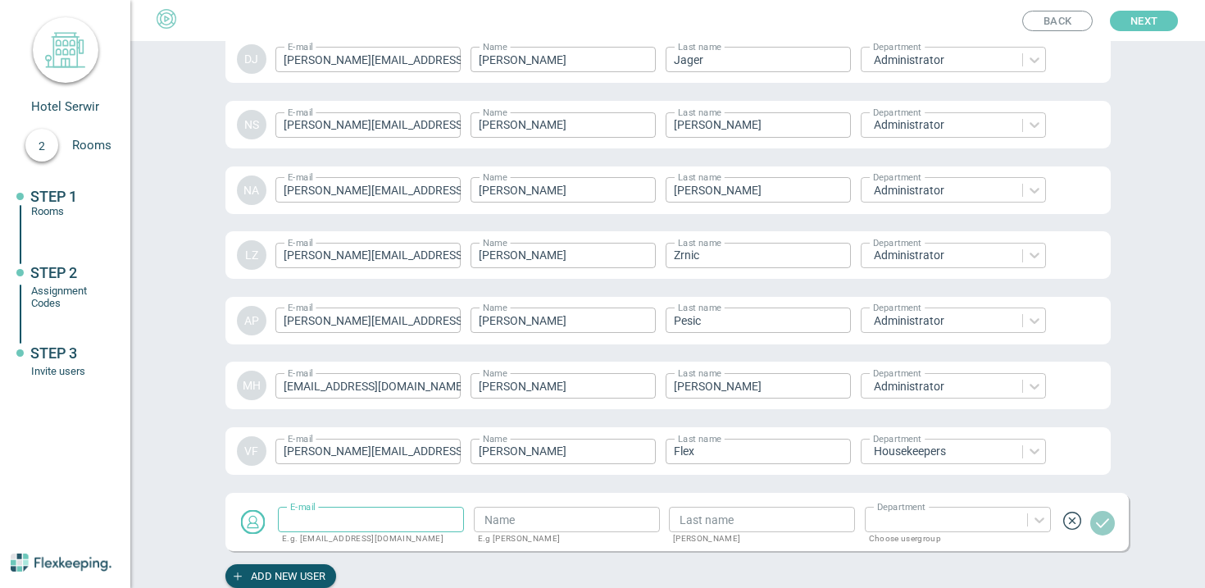
click at [1161, 20] on button "Next" at bounding box center [1144, 21] width 68 height 20
